Goal: Task Accomplishment & Management: Use online tool/utility

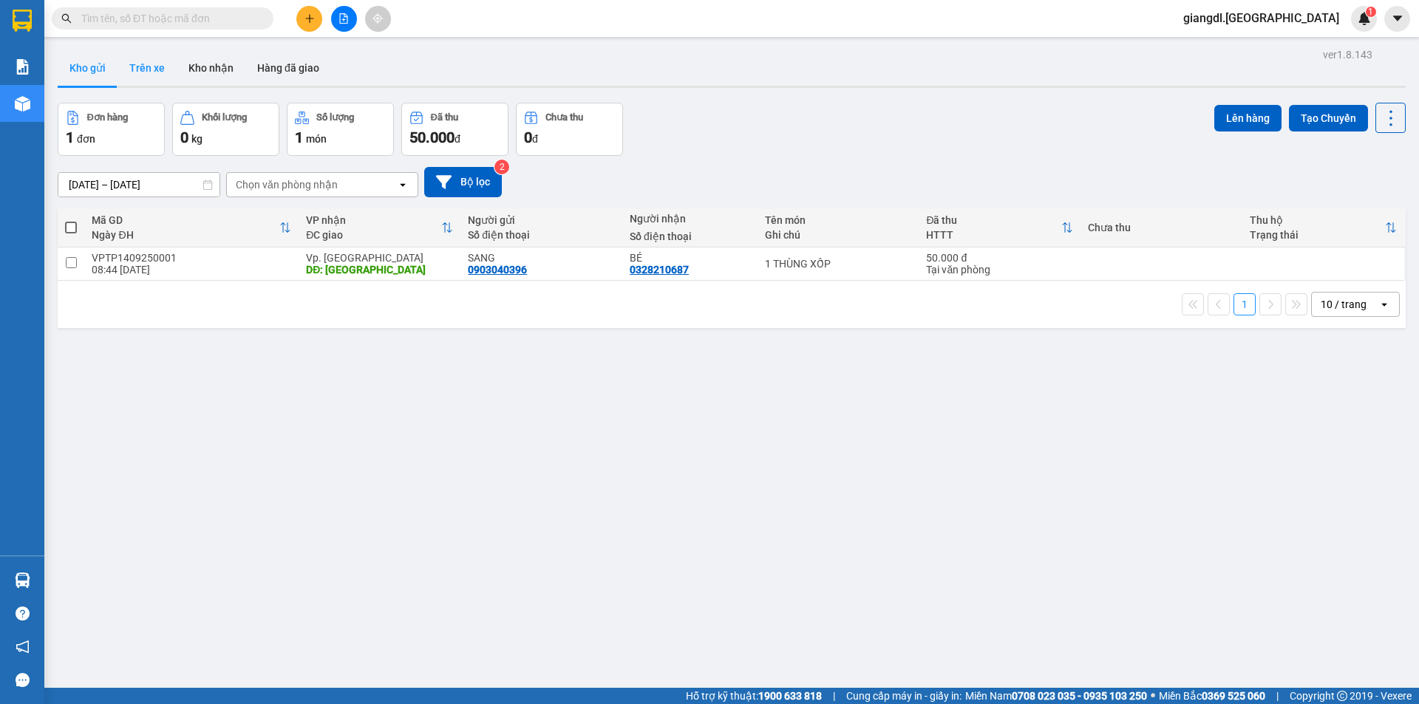
click at [139, 78] on button "Trên xe" at bounding box center [146, 67] width 59 height 35
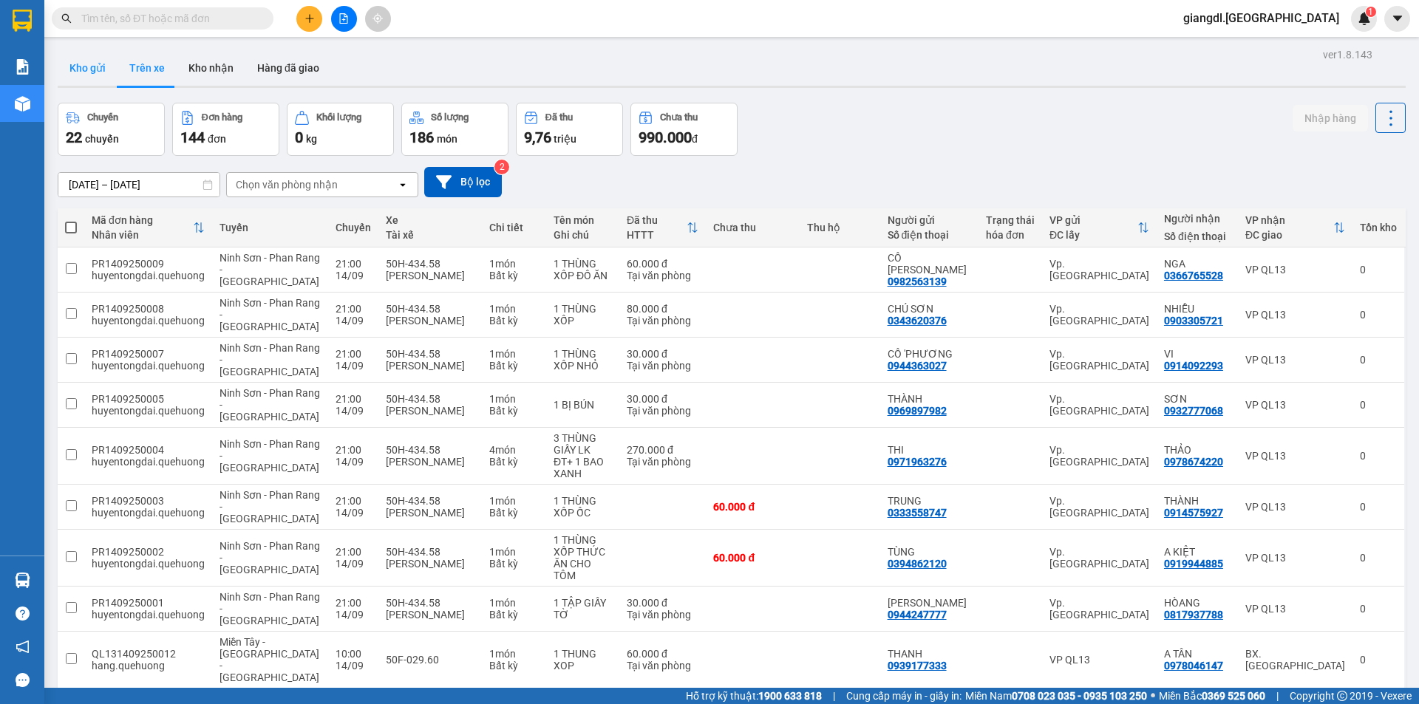
click at [84, 66] on button "Kho gửi" at bounding box center [88, 67] width 60 height 35
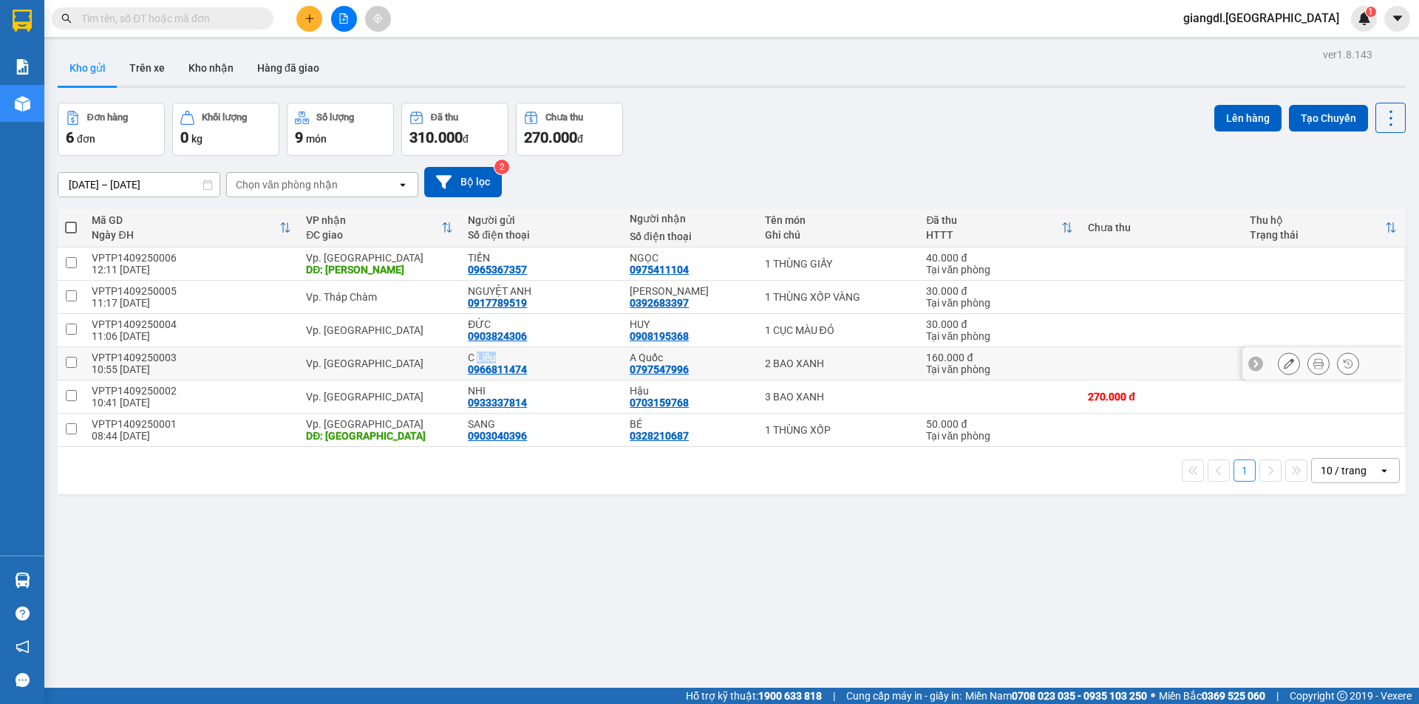
drag, startPoint x: 499, startPoint y: 355, endPoint x: 474, endPoint y: 358, distance: 24.6
click at [474, 358] on div "C Liễu" at bounding box center [541, 358] width 147 height 12
checkbox input "true"
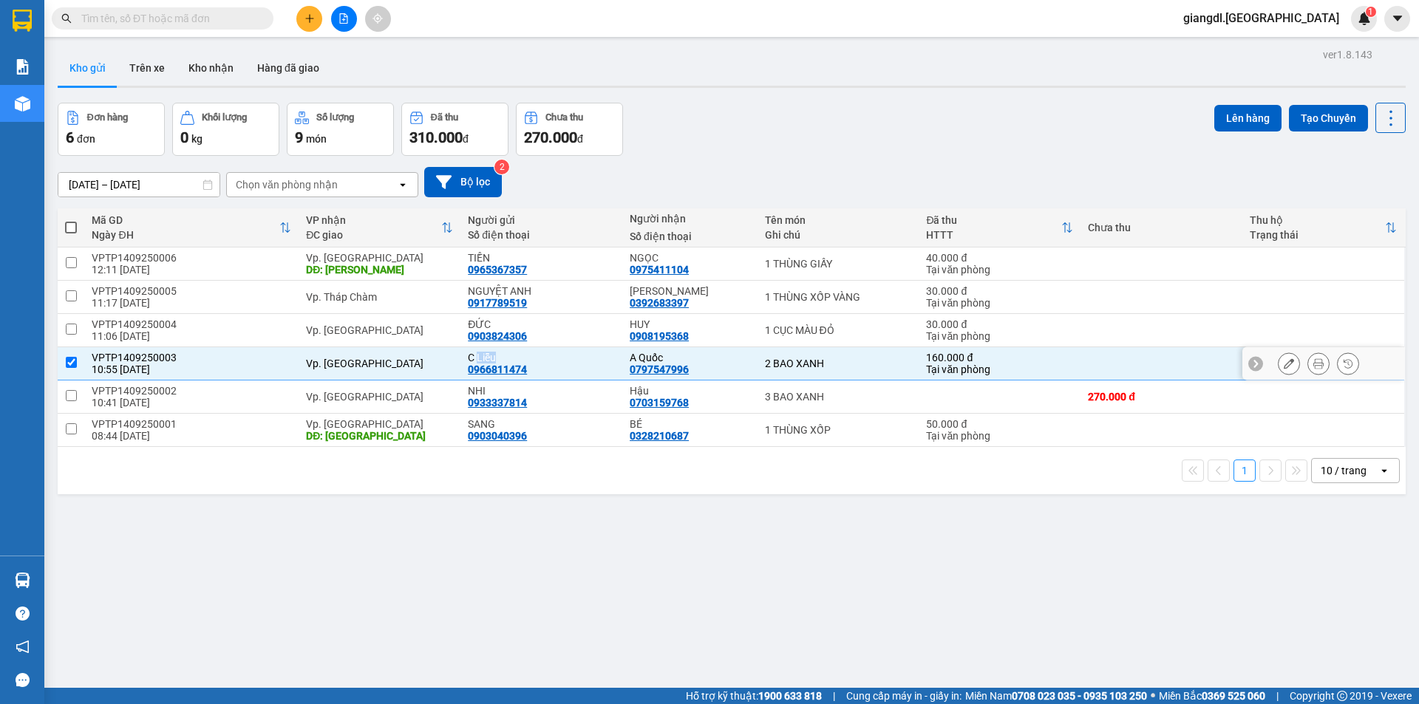
copy div "Liễu"
click at [480, 325] on div "ĐỨC" at bounding box center [541, 325] width 147 height 12
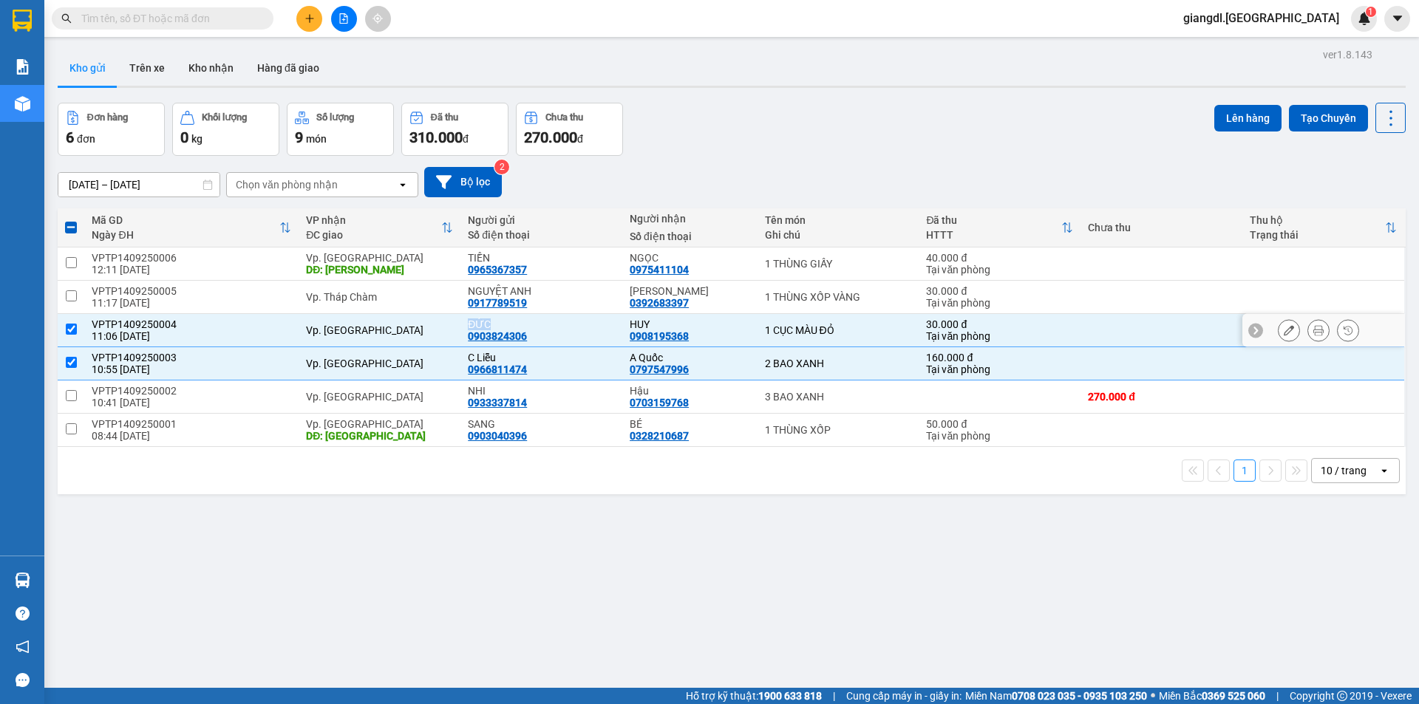
click at [480, 325] on div "ĐỨC" at bounding box center [541, 325] width 147 height 12
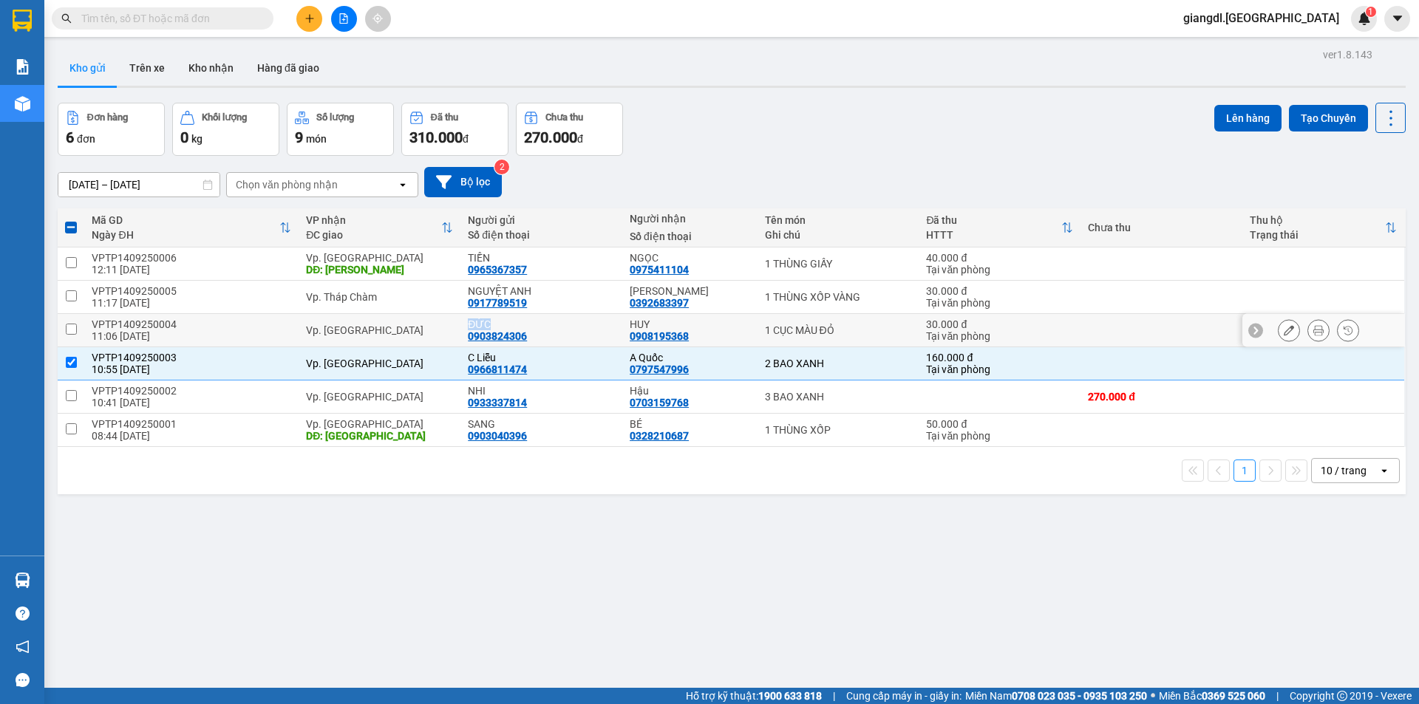
click at [480, 325] on div "ĐỨC" at bounding box center [541, 325] width 147 height 12
checkbox input "true"
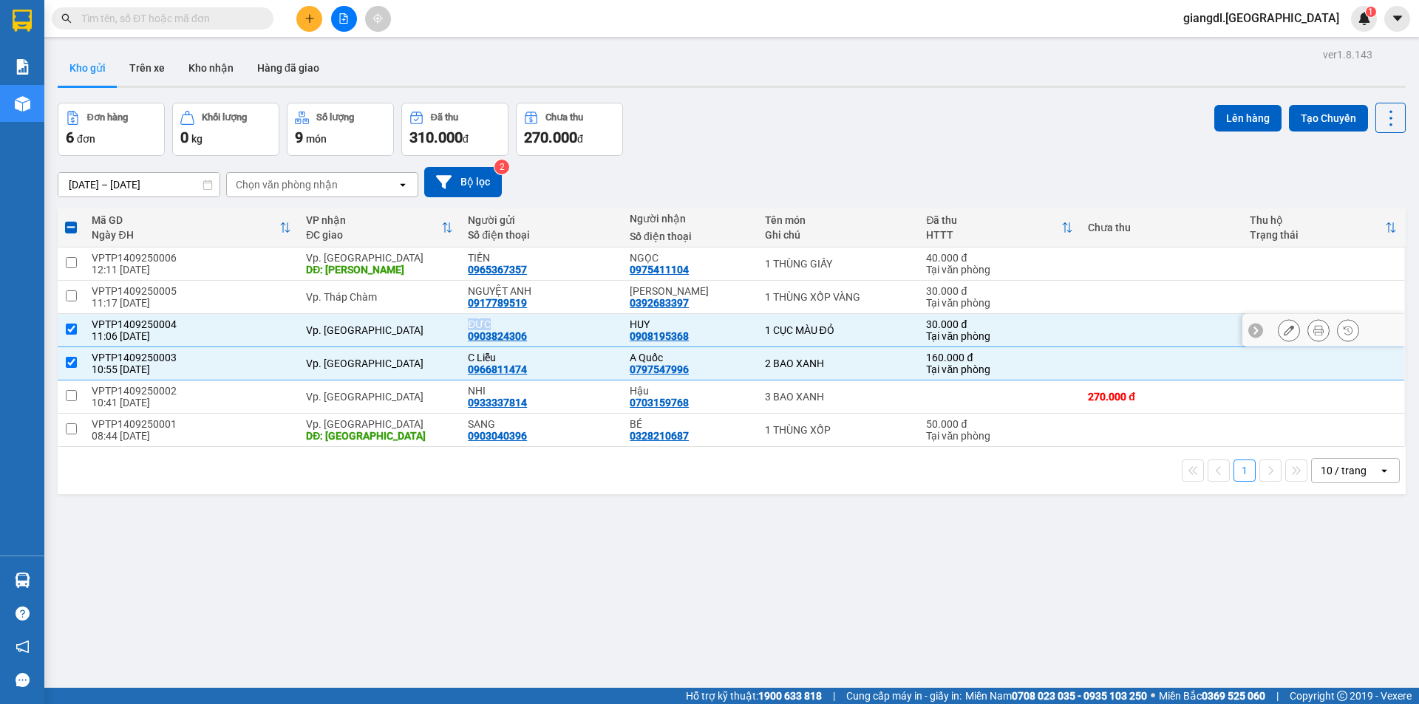
copy div "ĐỨC"
click at [503, 287] on div "NGUYỆT ANH" at bounding box center [541, 291] width 147 height 12
checkbox input "true"
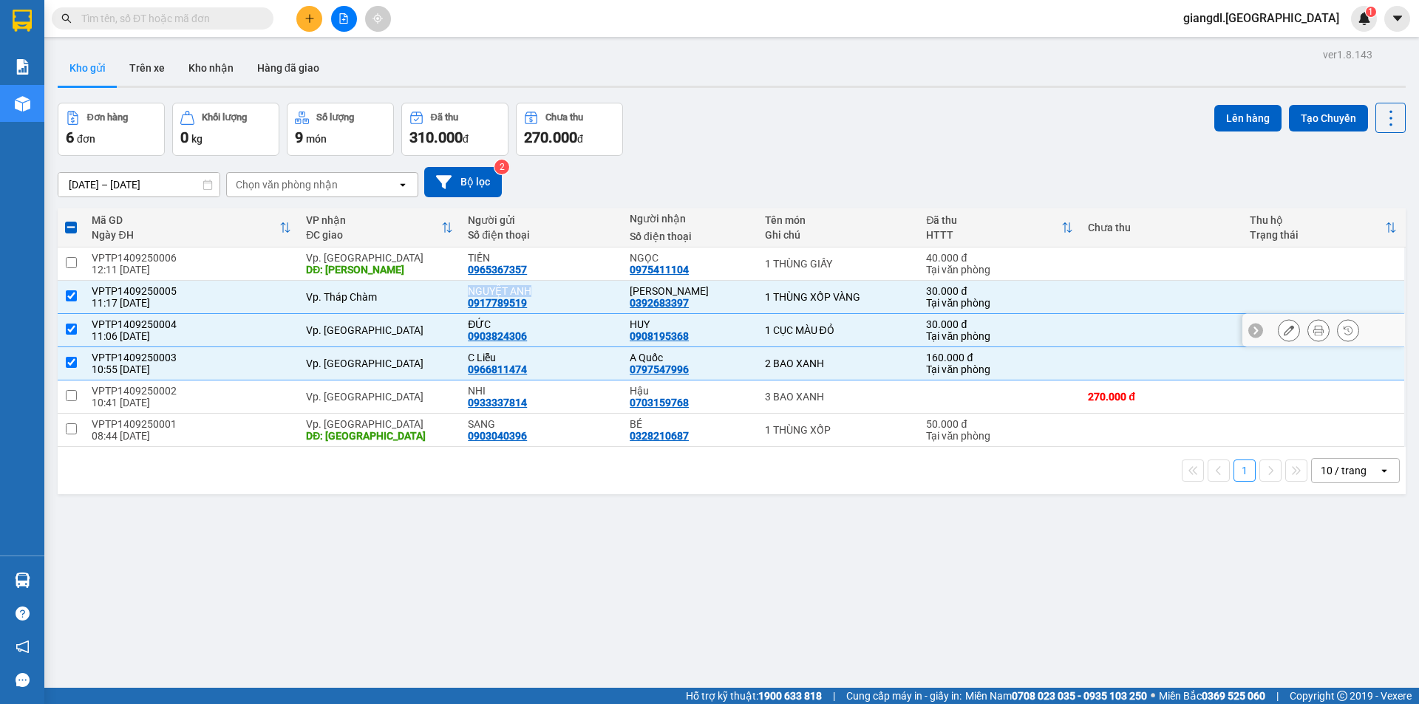
copy div "NGUYỆT ANH"
